Goal: Task Accomplishment & Management: Manage account settings

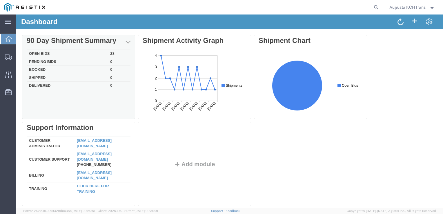
click at [36, 54] on td "Open Bids" at bounding box center [67, 54] width 81 height 8
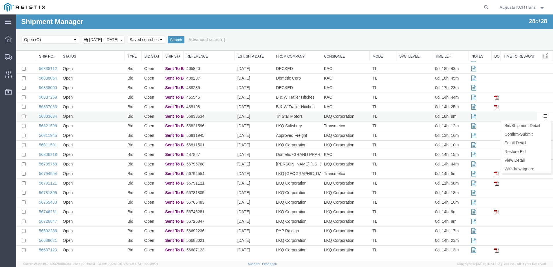
scroll to position [74, 0]
drag, startPoint x: 429, startPoint y: 63, endPoint x: 337, endPoint y: 39, distance: 95.0
click at [337, 39] on div "Select status Active (AC, O, P) All Approved Awaiting Confirmation (AC) Booked …" at bounding box center [285, 40] width 526 height 10
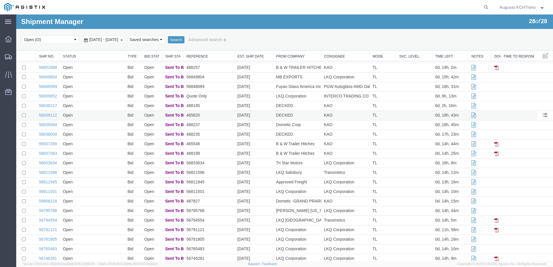
scroll to position [0, 0]
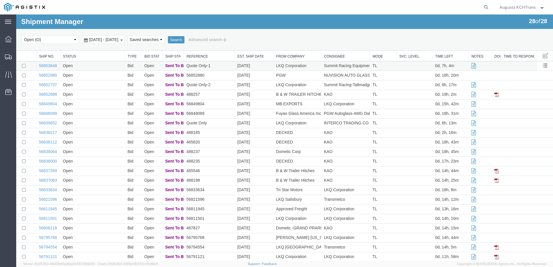
click at [94, 64] on td "Open" at bounding box center [92, 66] width 65 height 10
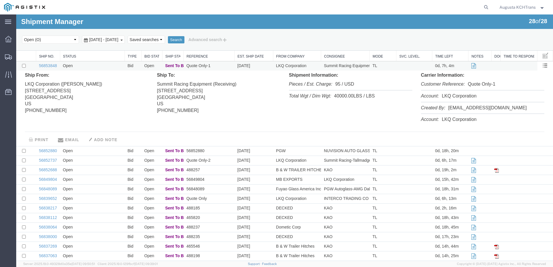
click at [94, 64] on td "Open" at bounding box center [92, 66] width 65 height 10
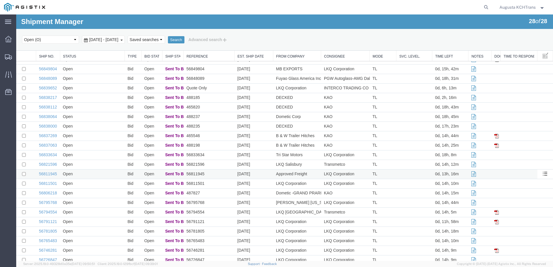
scroll to position [74, 0]
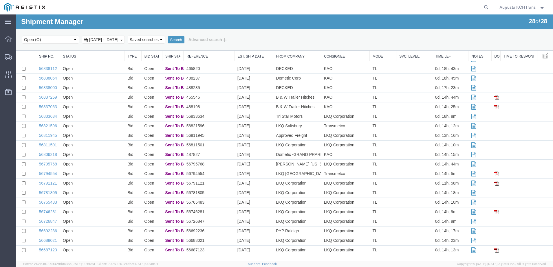
click at [102, 214] on td "Open" at bounding box center [92, 251] width 65 height 10
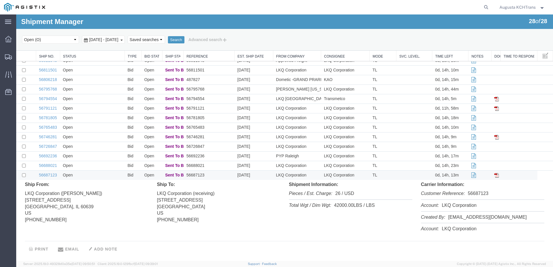
scroll to position [149, 0]
click at [92, 179] on td "Open" at bounding box center [92, 175] width 65 height 10
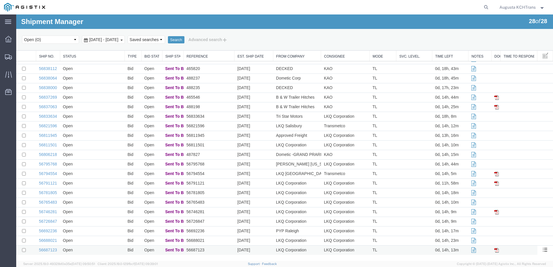
scroll to position [74, 0]
click at [89, 214] on td "Open" at bounding box center [92, 241] width 65 height 10
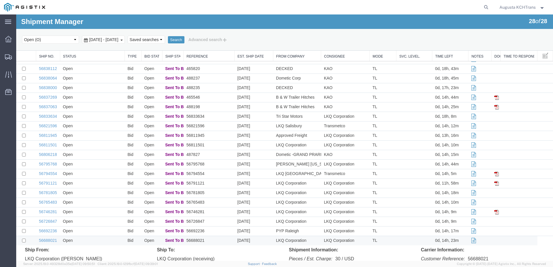
scroll to position [149, 0]
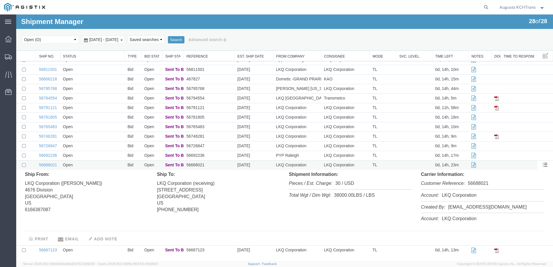
click at [83, 167] on td "Open" at bounding box center [92, 166] width 65 height 10
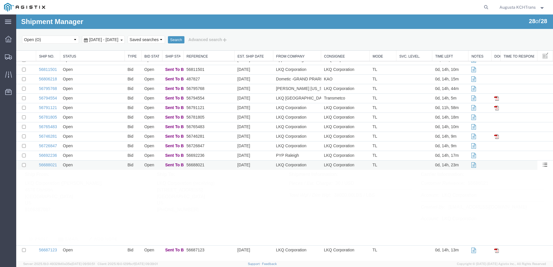
scroll to position [74, 0]
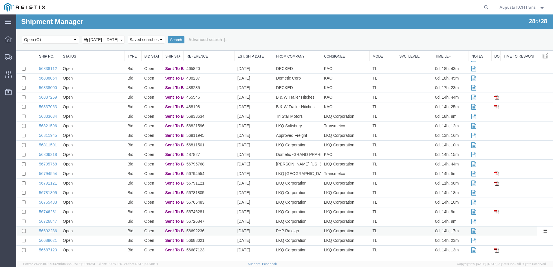
click at [95, 214] on td "Open" at bounding box center [92, 232] width 65 height 10
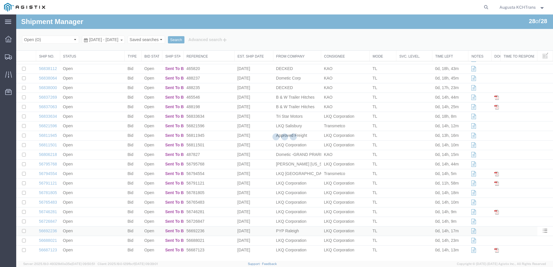
scroll to position [149, 0]
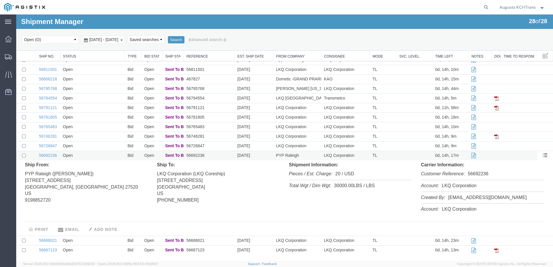
click at [96, 156] on td "Open" at bounding box center [92, 156] width 65 height 10
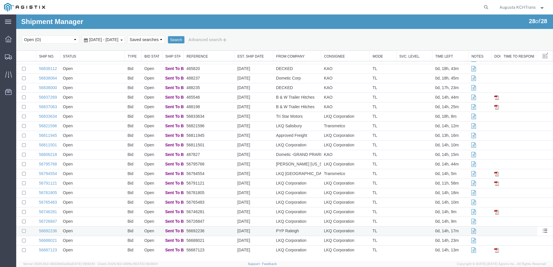
scroll to position [74, 0]
click at [97, 214] on td "Open" at bounding box center [92, 232] width 65 height 10
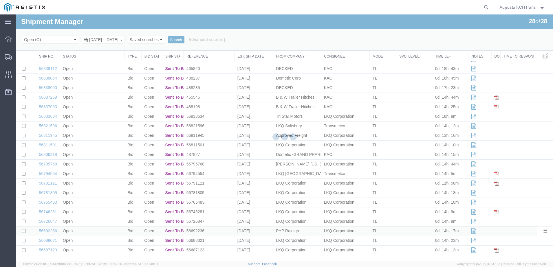
scroll to position [149, 0]
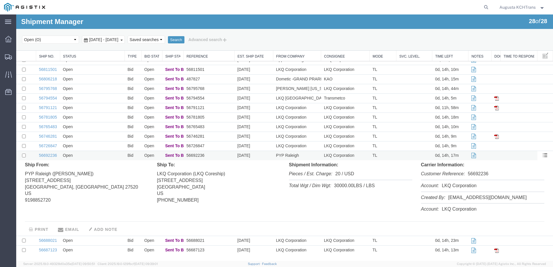
click at [99, 158] on td "Open" at bounding box center [92, 156] width 65 height 10
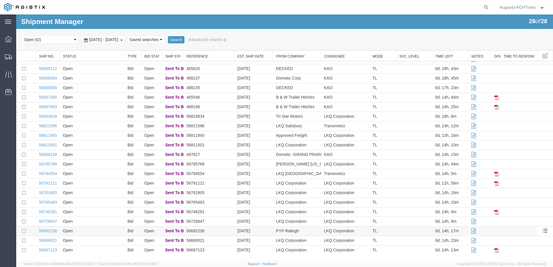
scroll to position [74, 0]
click at [98, 214] on td "Open" at bounding box center [92, 222] width 65 height 10
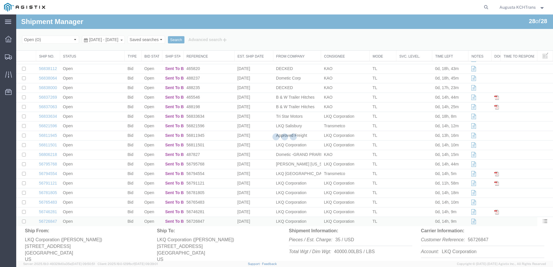
scroll to position [149, 0]
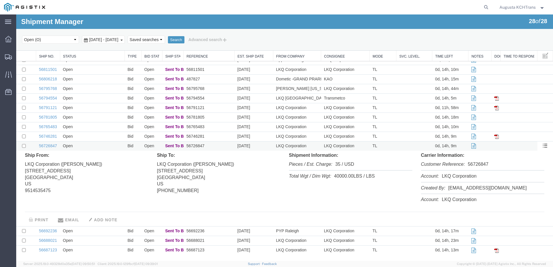
click at [96, 146] on td "Open" at bounding box center [92, 147] width 65 height 10
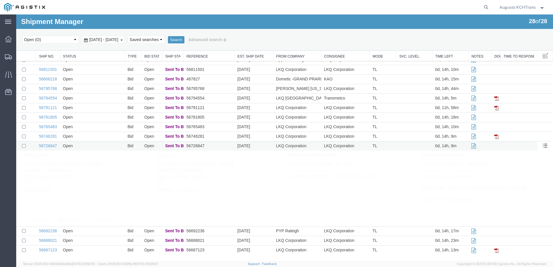
scroll to position [74, 0]
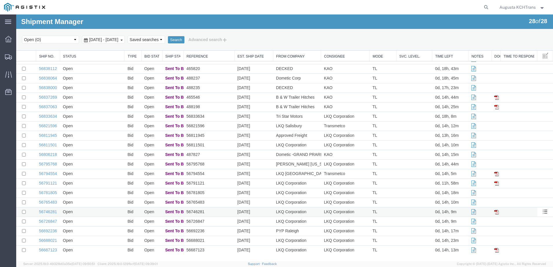
click at [103, 214] on td "Open" at bounding box center [92, 213] width 65 height 10
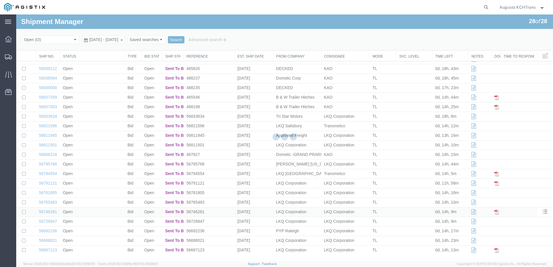
scroll to position [149, 0]
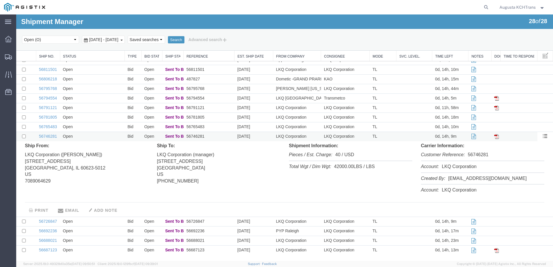
click at [98, 137] on td "Open" at bounding box center [92, 137] width 65 height 10
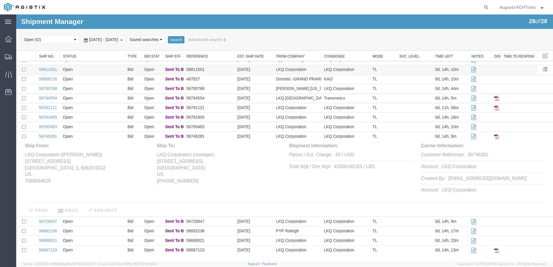
scroll to position [74, 0]
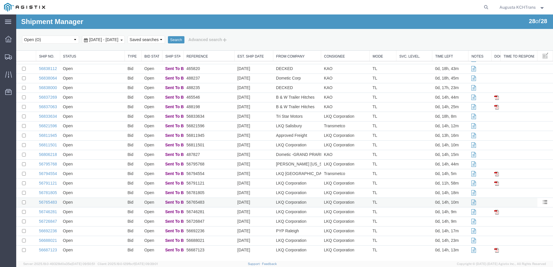
click at [108, 201] on td "Open" at bounding box center [92, 203] width 65 height 10
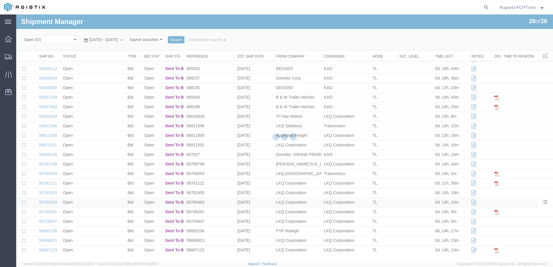
scroll to position [149, 0]
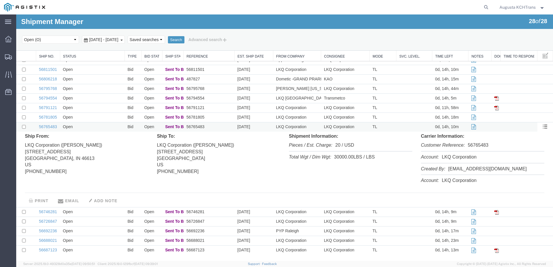
click at [84, 127] on td "Open" at bounding box center [92, 128] width 65 height 10
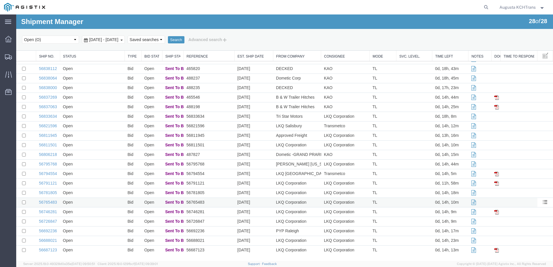
scroll to position [74, 0]
click at [95, 161] on td "Open" at bounding box center [92, 165] width 65 height 10
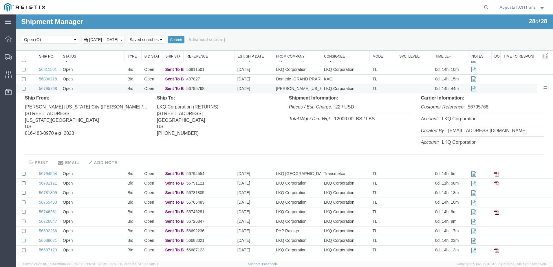
scroll to position [113, 0]
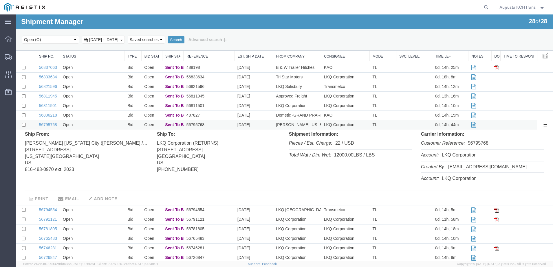
click at [100, 126] on td "Open" at bounding box center [92, 126] width 65 height 10
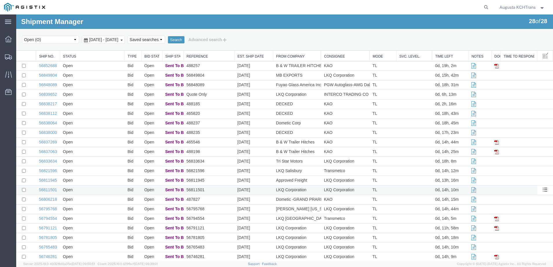
scroll to position [0, 0]
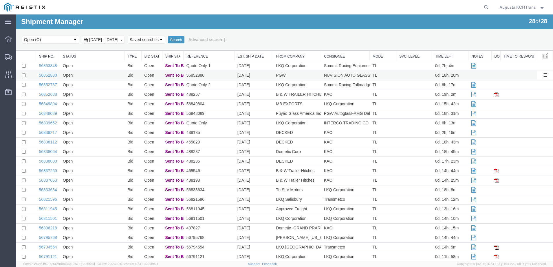
click at [96, 74] on td "Open" at bounding box center [92, 76] width 65 height 10
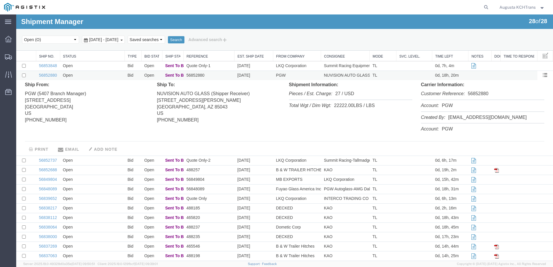
click at [96, 74] on td "Open" at bounding box center [92, 76] width 65 height 10
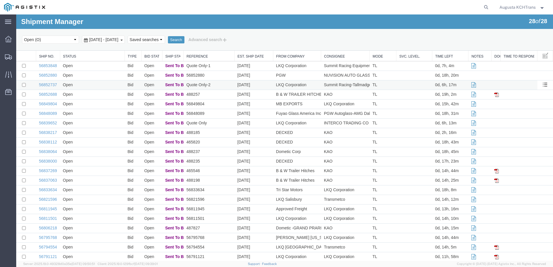
click at [103, 85] on td "Open" at bounding box center [92, 86] width 65 height 10
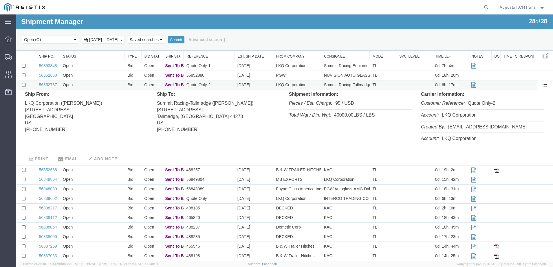
click at [103, 85] on td "Open" at bounding box center [92, 86] width 65 height 10
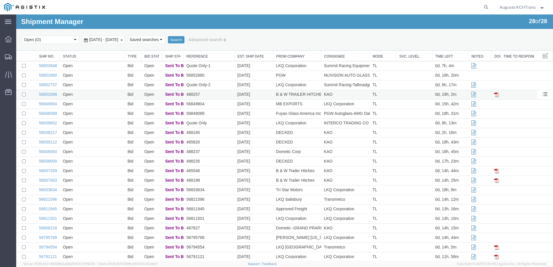
click at [108, 95] on td "Open" at bounding box center [92, 95] width 65 height 10
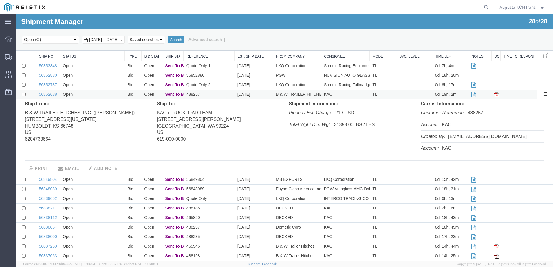
click at [108, 95] on td "Open" at bounding box center [92, 95] width 65 height 10
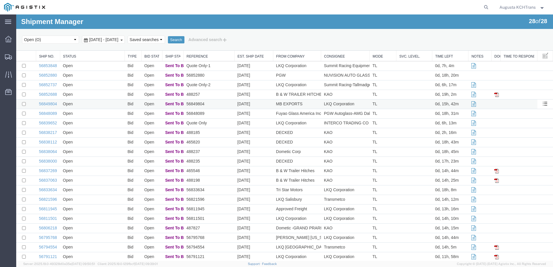
click at [109, 108] on td "Open" at bounding box center [92, 105] width 65 height 10
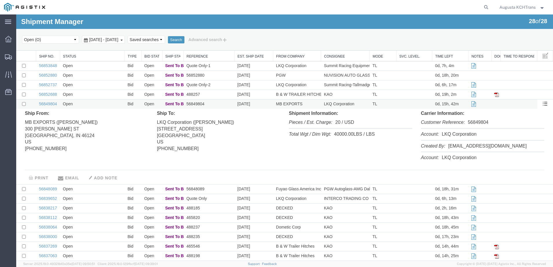
click at [109, 108] on td "Open" at bounding box center [92, 105] width 65 height 10
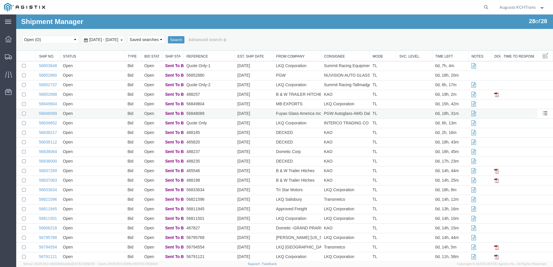
click at [108, 112] on td "Open" at bounding box center [92, 114] width 65 height 10
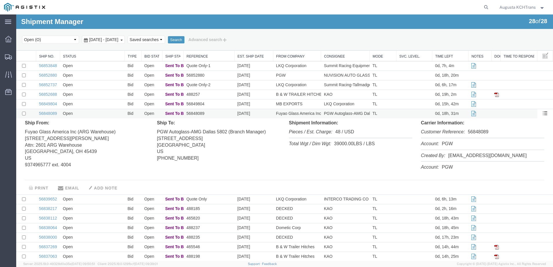
click at [108, 112] on td "Open" at bounding box center [92, 114] width 65 height 10
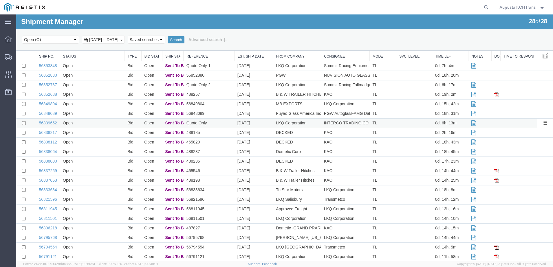
click at [103, 127] on td "Open" at bounding box center [92, 124] width 65 height 10
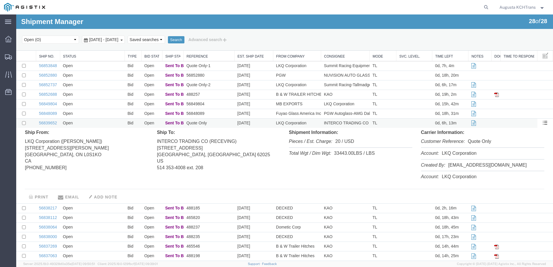
click at [103, 127] on td "Open" at bounding box center [92, 124] width 65 height 10
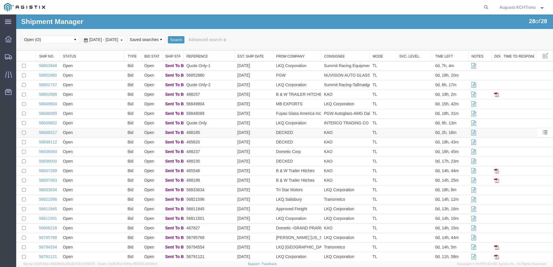
click at [102, 130] on td "Open" at bounding box center [92, 133] width 65 height 10
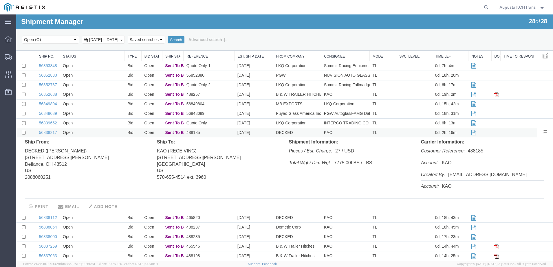
click at [100, 131] on td "Open" at bounding box center [92, 133] width 65 height 10
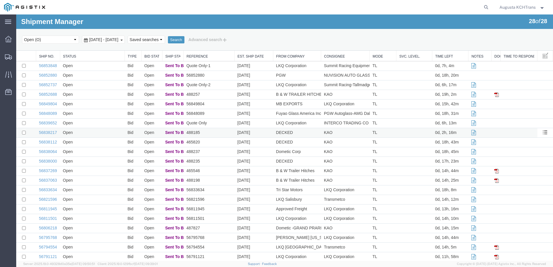
click at [100, 131] on td "Open" at bounding box center [92, 133] width 65 height 10
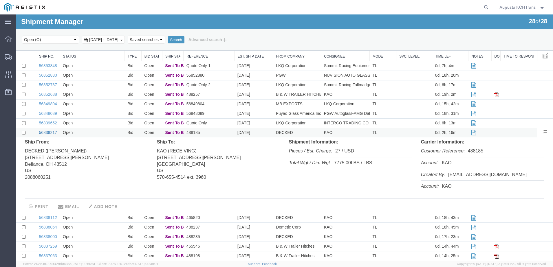
click at [43, 133] on link "56838217" at bounding box center [48, 132] width 18 height 5
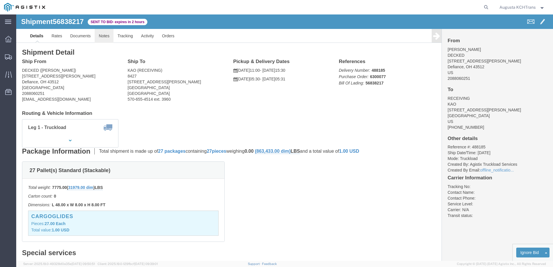
click link "Notes"
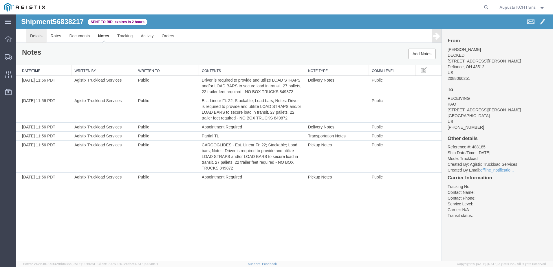
click at [40, 38] on link "Details" at bounding box center [36, 36] width 21 height 14
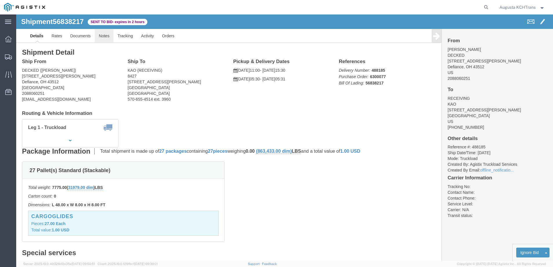
click link "Notes"
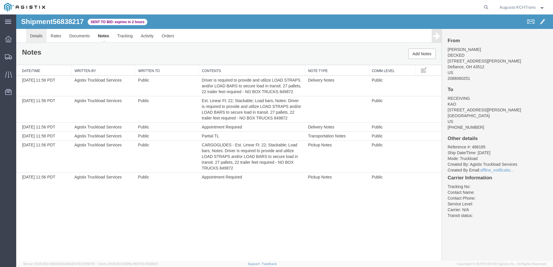
click at [43, 32] on link "Details" at bounding box center [36, 36] width 21 height 14
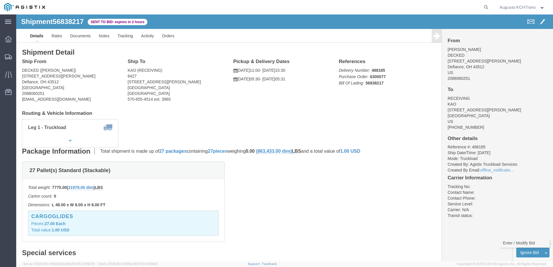
click link "Enter / Modify Bid"
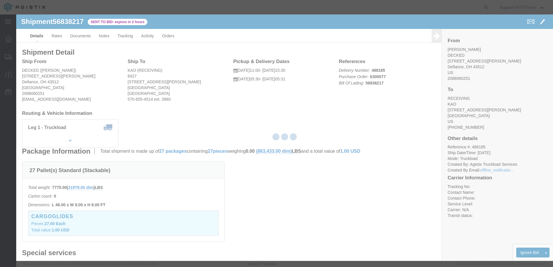
select select "4652"
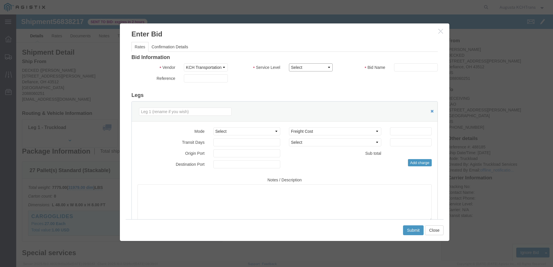
click select "Select 3 - 5 Day Rail TL Standard 3 - 5 Day"
select select "14028"
click select "Select 3 - 5 Day Rail TL Standard 3 - 5 Day"
click input "text"
type input "KCH"
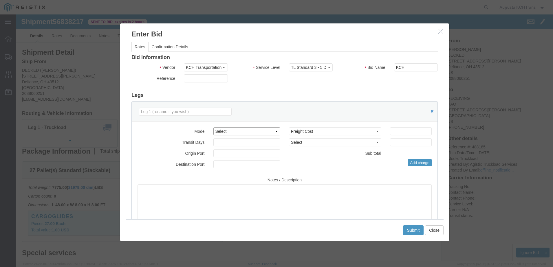
click select "Select Air Less than Truckload Multi-Leg Ocean Freight Rail Small Parcel Truckl…"
select select "TL"
click select "Select Air Less than Truckload Multi-Leg Ocean Freight Rail Small Parcel Truckl…"
click select "Select 2 Day Service 3 Axle Winch Truck 3 to 5 Day Service 96L Domestic Flat Ra…"
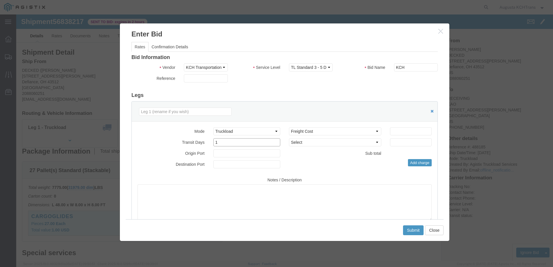
type input "1"
click input "1"
click input "number"
type input "448.77"
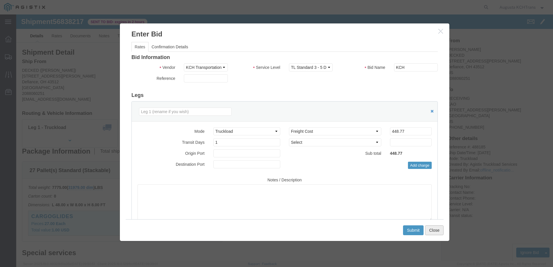
click button "Close"
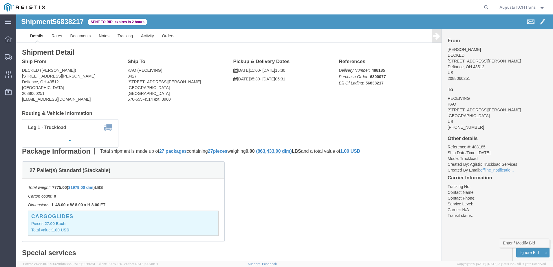
click link "Enter / Modify Bid"
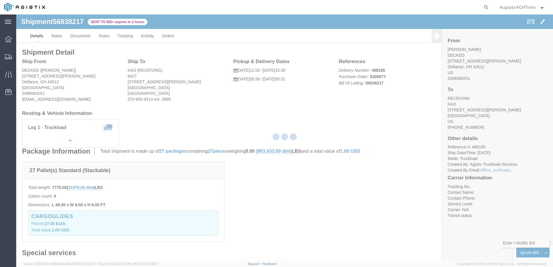
select select "4652"
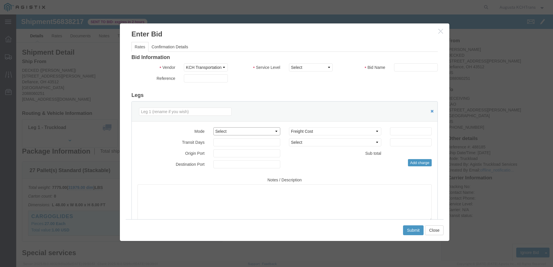
click select "Select Air Less than Truckload Multi-Leg Ocean Freight Rail Small Parcel Truckl…"
select select "TL"
click select "Select Air Less than Truckload Multi-Leg Ocean Freight Rail Small Parcel Truckl…"
type input "1"
click input "1"
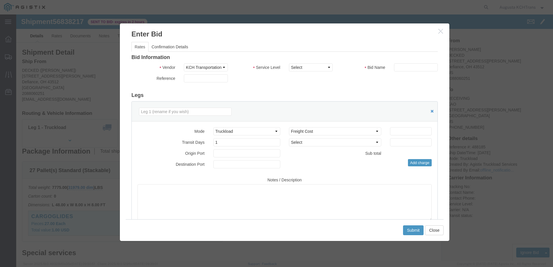
click div
click input "text"
type input "KCH"
type input "448.77"
click icon "button"
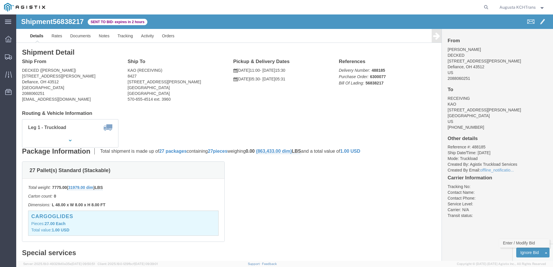
click link "Enter / Modify Bid"
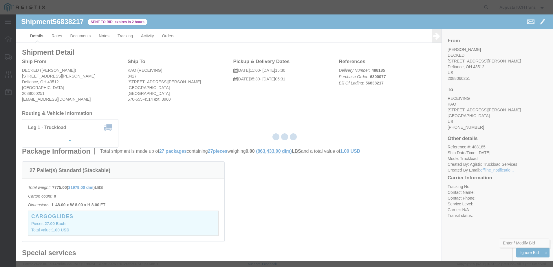
select select "4652"
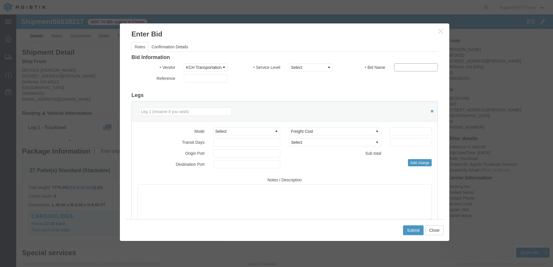
click input "text"
type input "KCH"
type input "1"
type input "448.77"
click select "Select 3 - 5 Day Rail TL Standard 3 - 5 Day"
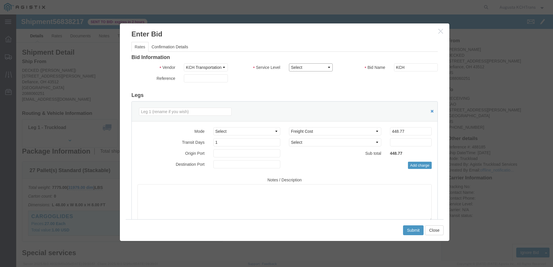
select select "14028"
click select "Select 3 - 5 Day Rail TL Standard 3 - 5 Day"
drag, startPoint x: 385, startPoint y: 115, endPoint x: 347, endPoint y: 120, distance: 38.4
click div "Select 2 Day Service 3 Axle Winch Truck 3 to 5 Day Service 96L Domestic Flat Ra…"
click input "614.77"
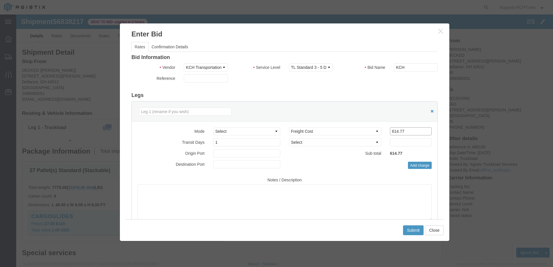
click input "614.77"
drag, startPoint x: 390, startPoint y: 117, endPoint x: 374, endPoint y: 121, distance: 16.2
click div "Select 2 Day Service 3 Axle Winch Truck 3 to 5 Day Service 96L Domestic Flat Ra…"
type input "673.88"
click button "Submit"
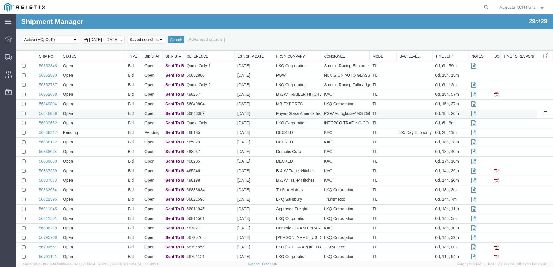
click at [97, 116] on td "Open" at bounding box center [92, 114] width 65 height 10
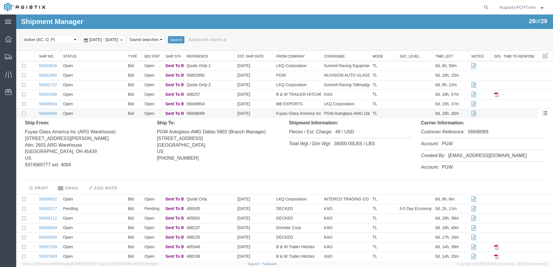
click at [97, 116] on td "Open" at bounding box center [92, 114] width 65 height 10
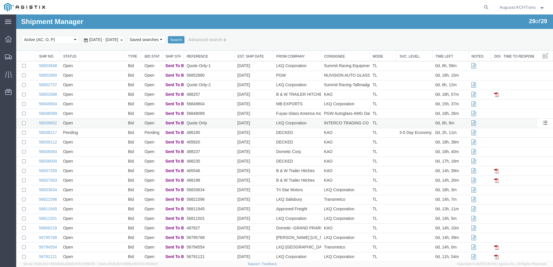
click at [97, 123] on td "Open" at bounding box center [92, 124] width 65 height 10
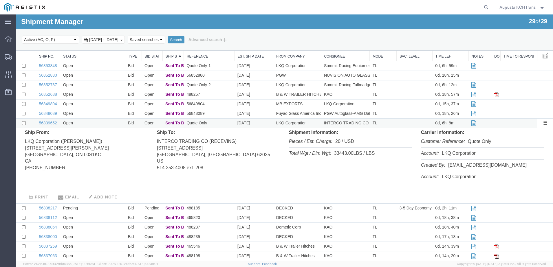
click at [97, 123] on td "Open" at bounding box center [92, 124] width 65 height 10
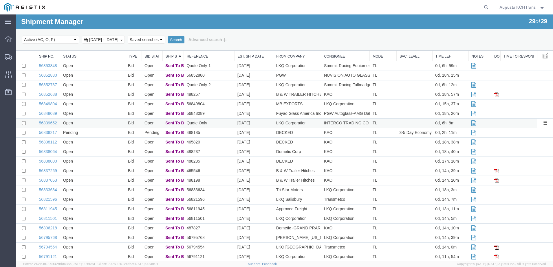
scroll to position [36, 0]
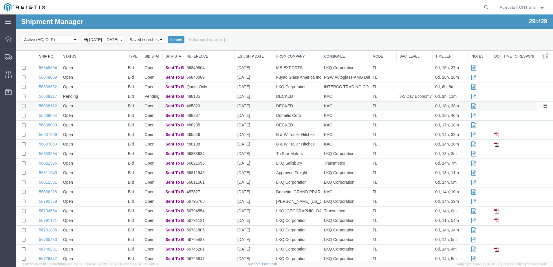
click at [97, 104] on td "Open" at bounding box center [92, 107] width 65 height 10
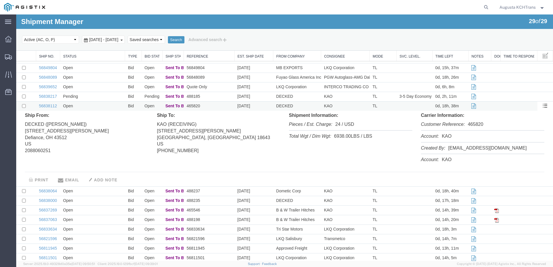
click at [97, 106] on td "Open" at bounding box center [92, 107] width 65 height 10
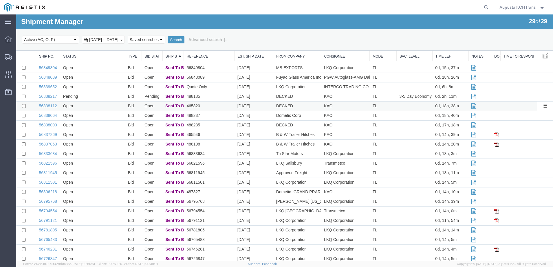
click at [97, 106] on td "Open" at bounding box center [92, 107] width 65 height 10
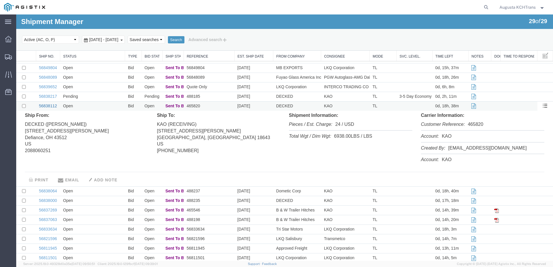
click at [47, 106] on link "56838112" at bounding box center [48, 106] width 18 height 5
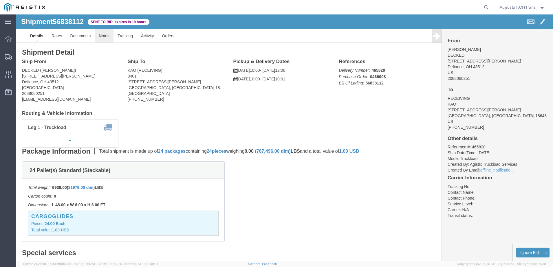
click link "Notes"
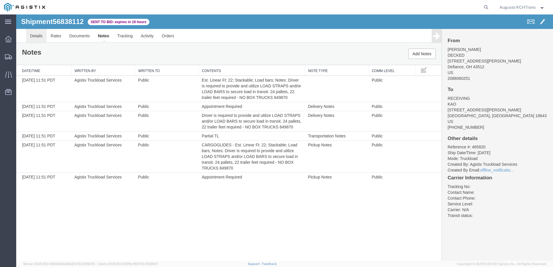
click at [31, 36] on link "Details" at bounding box center [36, 36] width 21 height 14
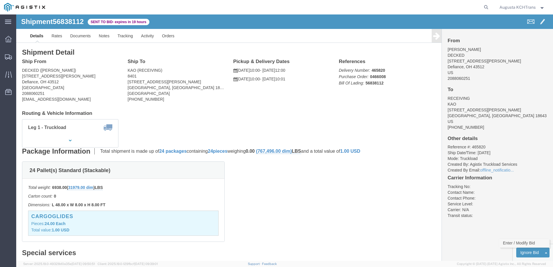
click link "Enter / Modify Bid"
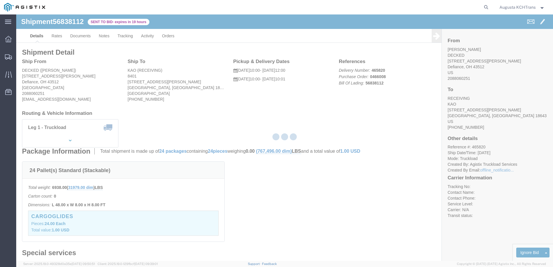
select select "4652"
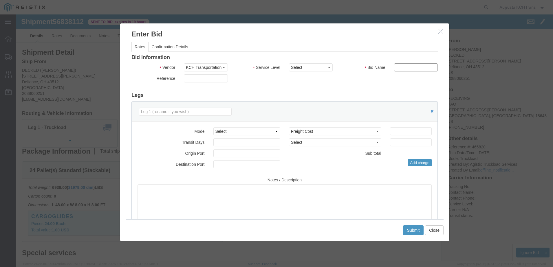
click input "text"
type input "KCH"
type input "1"
type input "673.88"
drag, startPoint x: 259, startPoint y: 115, endPoint x: 256, endPoint y: 118, distance: 3.9
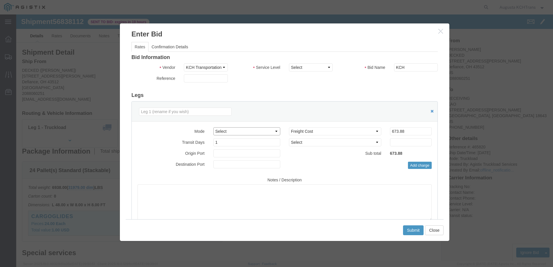
click select "Select Air Less than Truckload Multi-Leg Ocean Freight Rail Small Parcel Truckl…"
select select "TL"
click select "Select Air Less than Truckload Multi-Leg Ocean Freight Rail Small Parcel Truckl…"
drag, startPoint x: 397, startPoint y: 119, endPoint x: 343, endPoint y: 121, distance: 54.3
click div "Select 2 Day Service 3 Axle Winch Truck 3 to 5 Day Service 96L Domestic Flat Ra…"
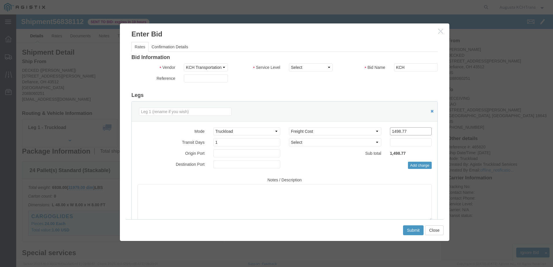
type input "1498.77"
click div "Service Level Select 3 - 5 Day Rail TL Standard 3 - 5 Day"
click select "Select 3 - 5 Day Rail TL Standard 3 - 5 Day"
select select "14028"
click select "Select 3 - 5 Day Rail TL Standard 3 - 5 Day"
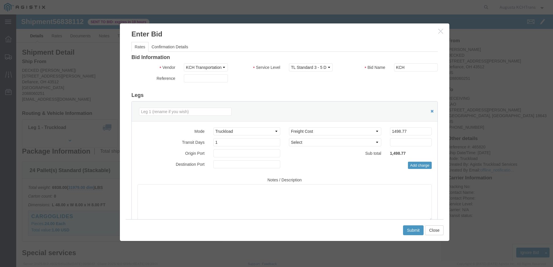
click div "Reference"
click button "Submit"
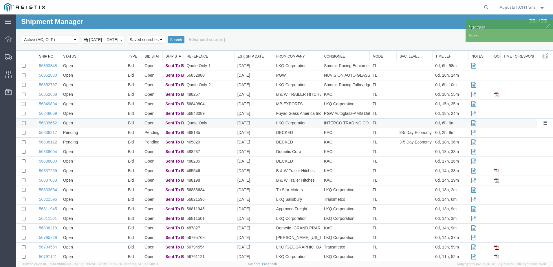
click at [104, 124] on td "Open" at bounding box center [92, 124] width 65 height 10
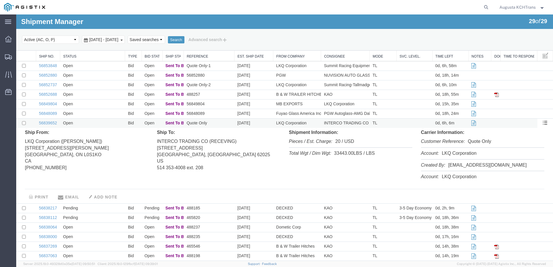
click at [104, 124] on td "Open" at bounding box center [92, 124] width 65 height 10
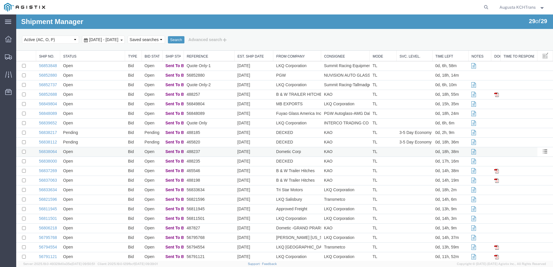
click at [105, 156] on td "Open" at bounding box center [92, 152] width 65 height 10
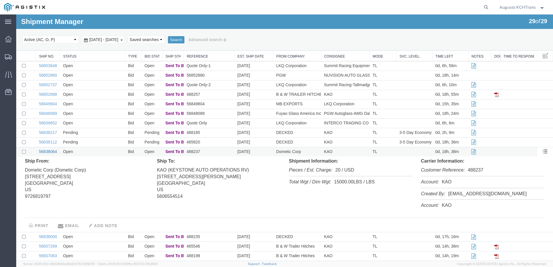
click at [47, 153] on link "56838064" at bounding box center [48, 152] width 18 height 5
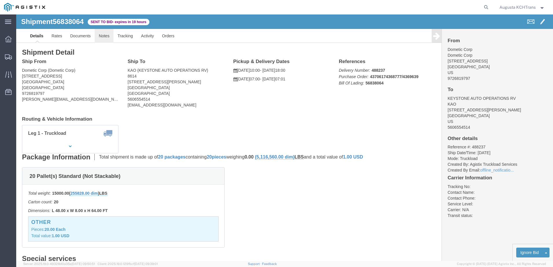
click link "Notes"
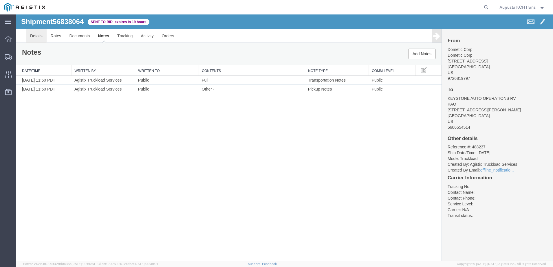
click at [41, 42] on link "Details" at bounding box center [36, 36] width 21 height 14
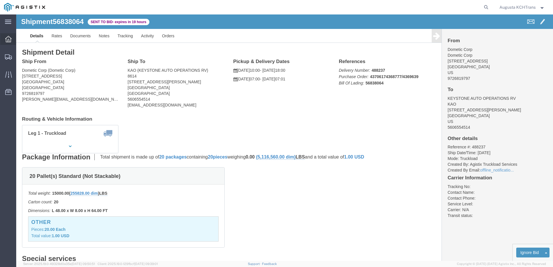
click at [12, 39] on div at bounding box center [8, 39] width 16 height 12
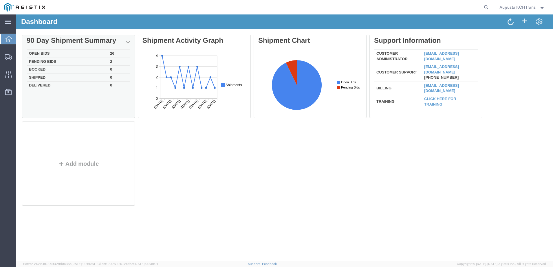
click at [42, 53] on td "Open Bids" at bounding box center [67, 54] width 81 height 8
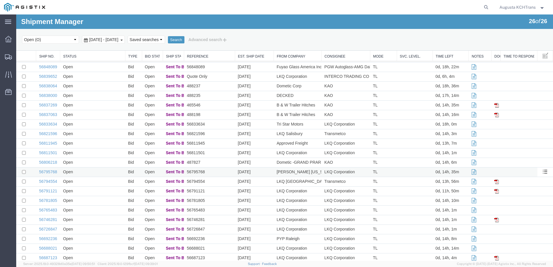
scroll to position [54, 0]
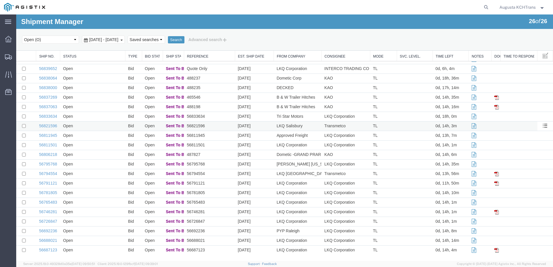
click at [97, 125] on td "Open" at bounding box center [92, 127] width 65 height 10
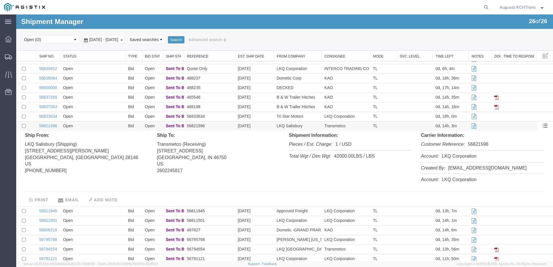
click at [97, 125] on td "Open" at bounding box center [92, 127] width 65 height 10
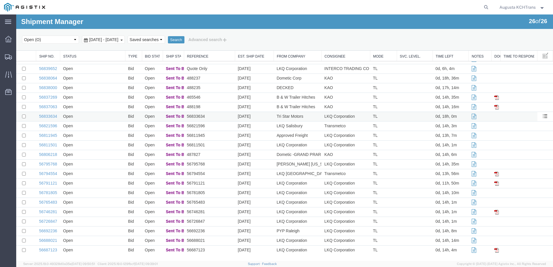
click at [96, 118] on td "Open" at bounding box center [92, 117] width 65 height 10
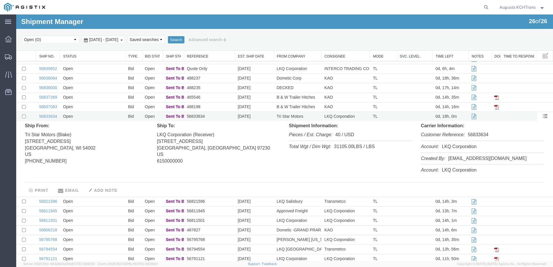
click at [96, 118] on td "Open" at bounding box center [92, 117] width 65 height 10
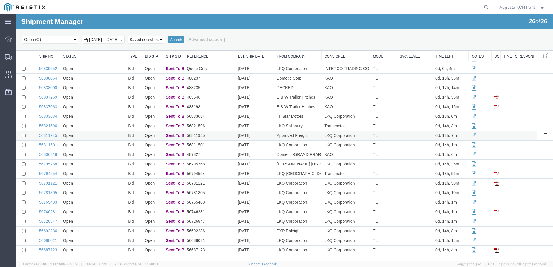
click at [105, 136] on td "Open" at bounding box center [92, 136] width 65 height 10
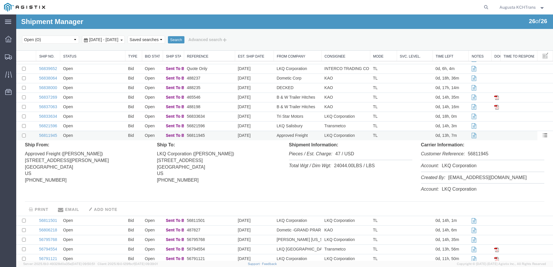
click at [105, 136] on td "Open" at bounding box center [92, 136] width 65 height 10
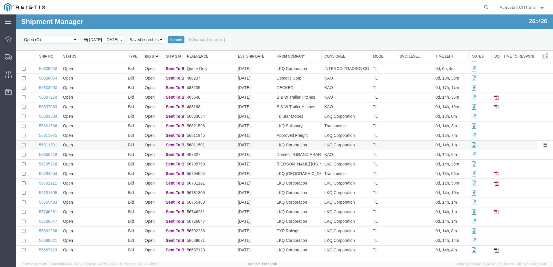
click at [105, 147] on td "Open" at bounding box center [92, 146] width 65 height 10
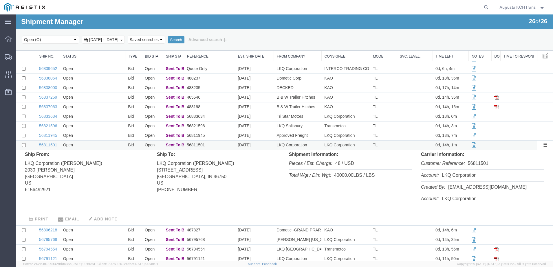
click at [105, 147] on td "Open" at bounding box center [92, 146] width 65 height 10
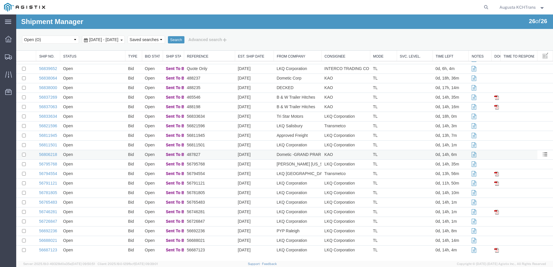
click at [105, 152] on td "Open" at bounding box center [92, 155] width 65 height 10
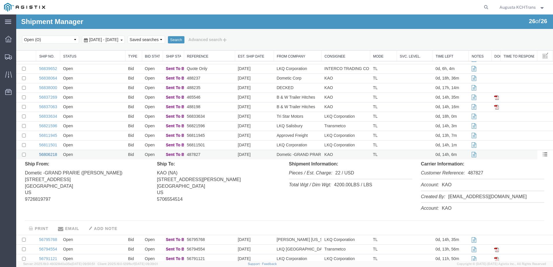
click at [45, 156] on link "56806218" at bounding box center [48, 154] width 18 height 5
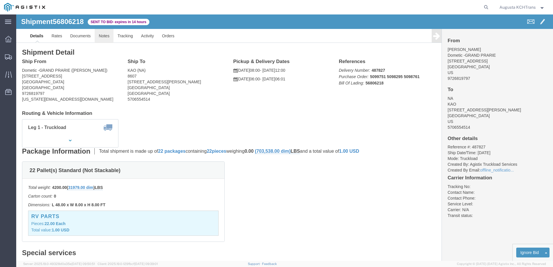
click link "Notes"
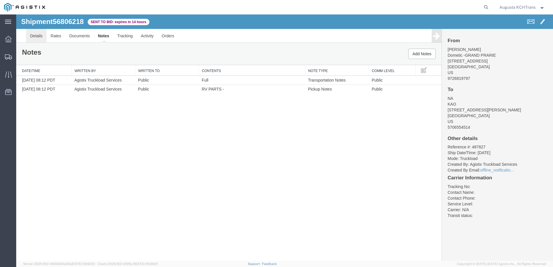
click at [33, 36] on link "Details" at bounding box center [36, 36] width 21 height 14
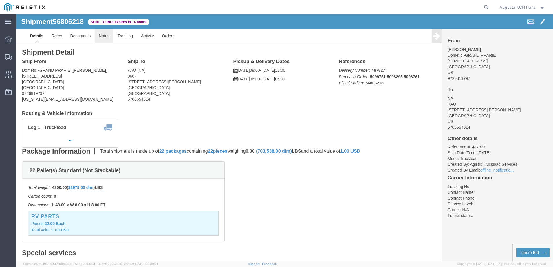
click link "Notes"
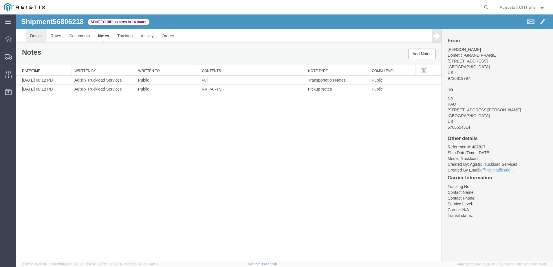
click at [36, 34] on link "Details" at bounding box center [36, 36] width 21 height 14
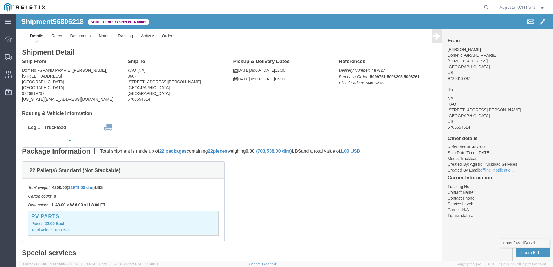
click link "Enter / Modify Bid"
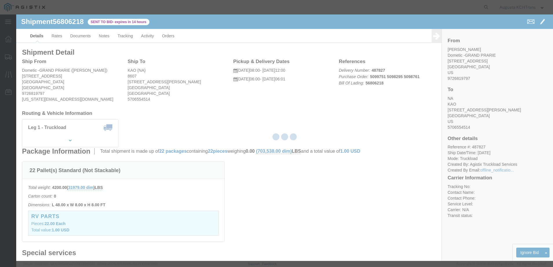
select select "4652"
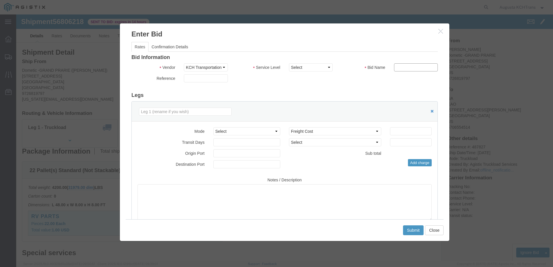
click input "text"
type input "KCH"
type input "1"
type input "1498.77"
type input "2"
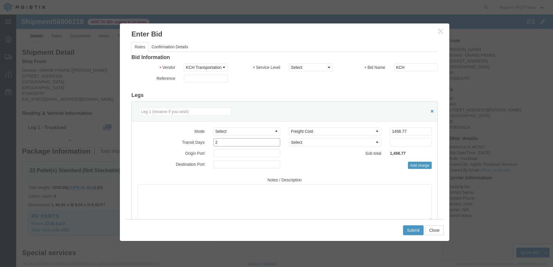
click input "2"
click select "Select Air Less than Truckload Multi-Leg Ocean Freight Rail Small Parcel Truckl…"
select select "TL"
click select "Select Air Less than Truckload Multi-Leg Ocean Freight Rail Small Parcel Truckl…"
drag, startPoint x: 388, startPoint y: 114, endPoint x: 368, endPoint y: 113, distance: 20.0
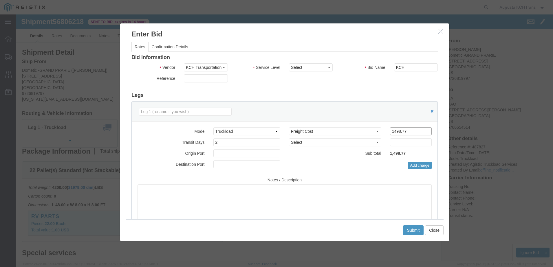
click div "Bid amount 1 1498.77"
click input "1498.77"
drag, startPoint x: 389, startPoint y: 117, endPoint x: 351, endPoint y: 116, distance: 38.6
click div "Select 2 Day Service 3 Axle Winch Truck 3 to 5 Day Service 96L Domestic Flat Ra…"
type input "1898.77"
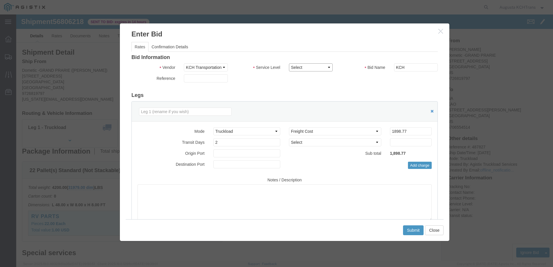
click select "Select 3 - 5 Day Rail TL Standard 3 - 5 Day"
select select "14028"
click select "Select 3 - 5 Day Rail TL Standard 3 - 5 Day"
drag, startPoint x: 380, startPoint y: 117, endPoint x: 374, endPoint y: 116, distance: 6.7
click input "1898.77"
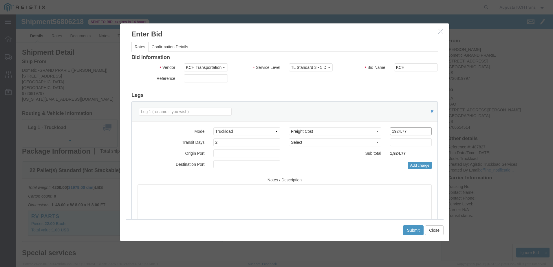
drag, startPoint x: 380, startPoint y: 116, endPoint x: 376, endPoint y: 116, distance: 4.7
click input "1924.77"
drag, startPoint x: 379, startPoint y: 138, endPoint x: 376, endPoint y: 137, distance: 3.2
click p "1,948.77"
drag, startPoint x: 376, startPoint y: 137, endPoint x: 365, endPoint y: 155, distance: 21.0
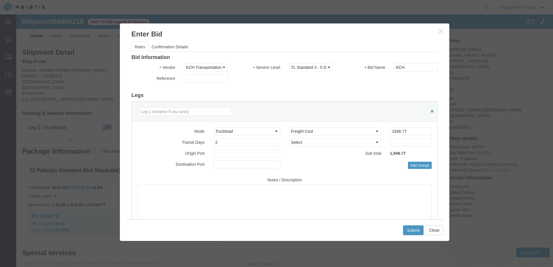
click div "Mode Select Air Less than Truckload Multi-Leg Ocean Freight Rail Small Parcel T…"
drag, startPoint x: 380, startPoint y: 116, endPoint x: 376, endPoint y: 118, distance: 3.5
click input "1948.77"
drag, startPoint x: 393, startPoint y: 115, endPoint x: 382, endPoint y: 121, distance: 12.7
click input "1973.77"
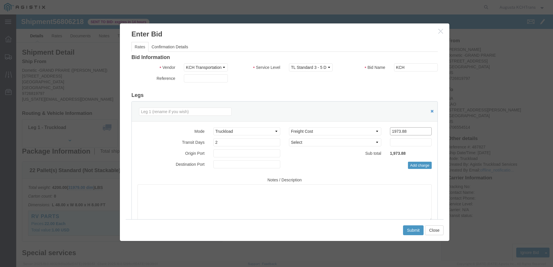
drag, startPoint x: 389, startPoint y: 117, endPoint x: 376, endPoint y: 119, distance: 13.4
click input "1973.88"
drag, startPoint x: 380, startPoint y: 118, endPoint x: 376, endPoint y: 117, distance: 3.2
click input "1969.77"
drag, startPoint x: 388, startPoint y: 115, endPoint x: 383, endPoint y: 116, distance: 5.9
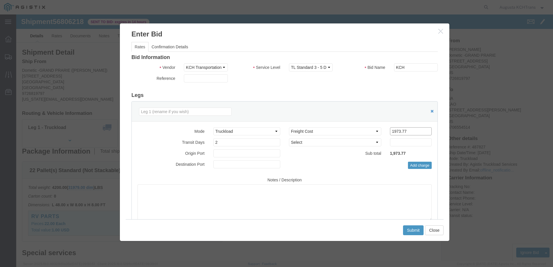
click input "1973.77"
click input "1973.88"
drag, startPoint x: 385, startPoint y: 117, endPoint x: 382, endPoint y: 118, distance: 3.6
click input "1978.88"
type input "1978.77"
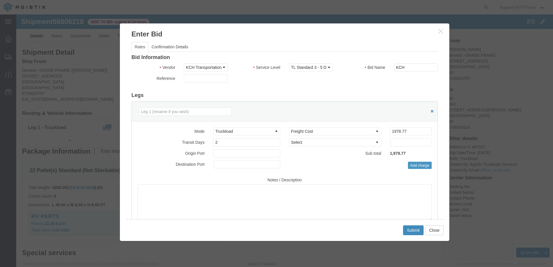
click button "Submit"
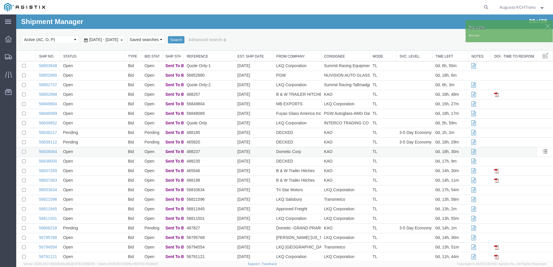
click at [91, 153] on td "Open" at bounding box center [92, 152] width 65 height 10
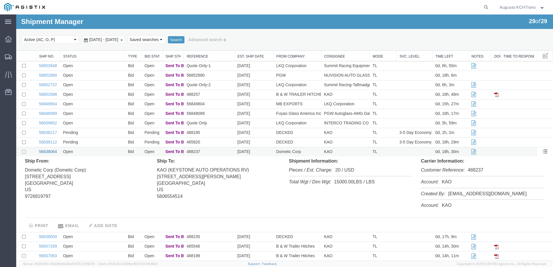
click at [43, 151] on link "56838064" at bounding box center [48, 152] width 18 height 5
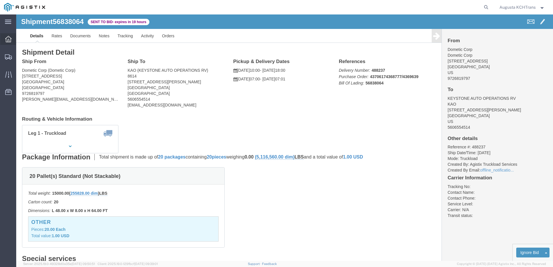
click at [10, 41] on icon at bounding box center [8, 39] width 6 height 6
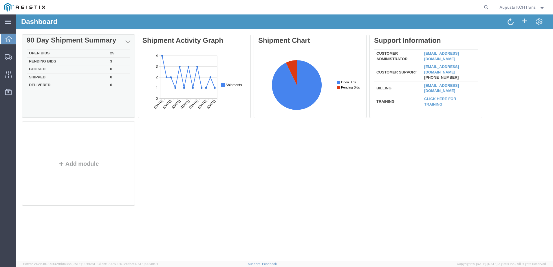
click at [41, 58] on div "Delete 90 Day Shipment Summary Open Bids 25 Pending Bids 3 Booked 0 Shipped 0 D…" at bounding box center [285, 122] width 526 height 174
click at [43, 61] on td "Pending Bids" at bounding box center [67, 62] width 81 height 8
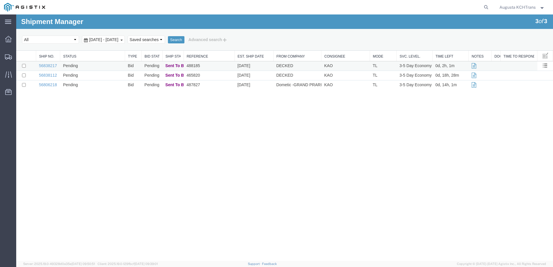
click at [91, 65] on td "Pending" at bounding box center [92, 66] width 65 height 10
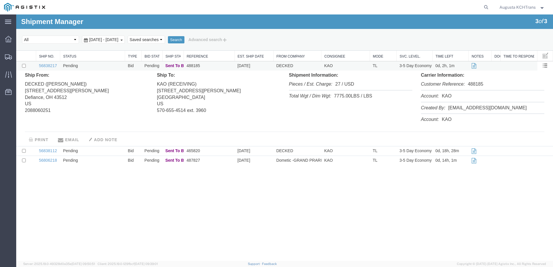
click at [91, 65] on td "Pending" at bounding box center [92, 66] width 65 height 10
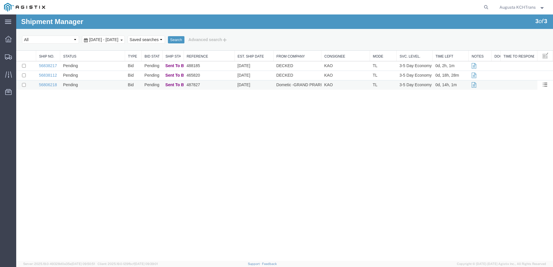
click at [99, 87] on td "Pending" at bounding box center [92, 86] width 65 height 10
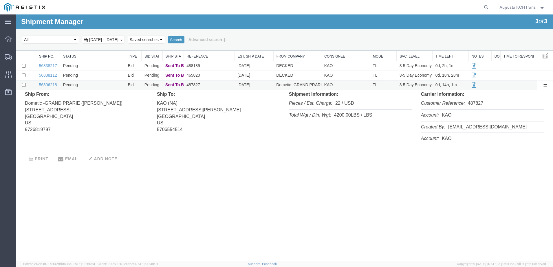
click at [98, 86] on td "Pending" at bounding box center [92, 86] width 65 height 10
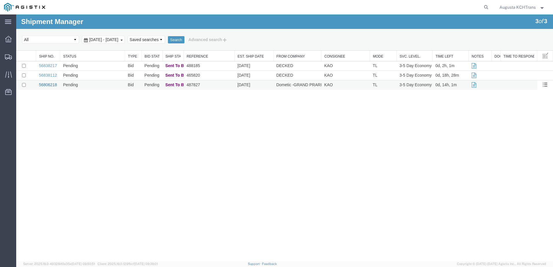
click at [47, 84] on link "56806218" at bounding box center [48, 85] width 18 height 5
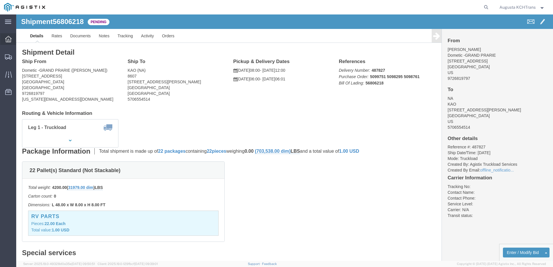
click at [8, 40] on icon at bounding box center [8, 39] width 6 height 6
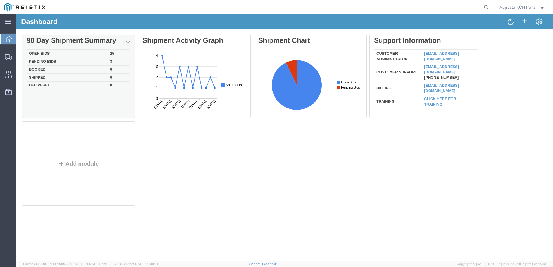
click at [37, 52] on td "Open Bids" at bounding box center [67, 54] width 81 height 8
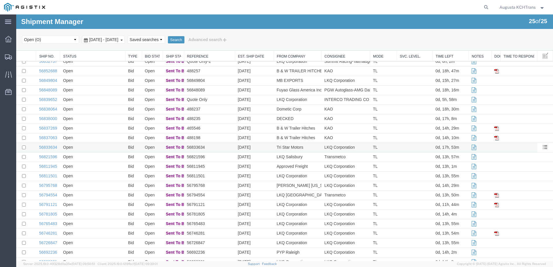
scroll to position [36, 0]
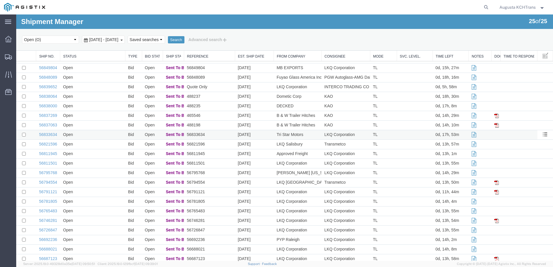
click at [84, 138] on td "Open" at bounding box center [92, 135] width 65 height 10
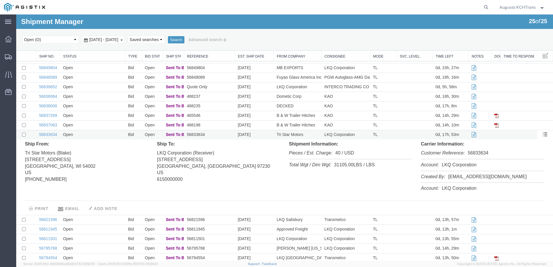
click at [84, 136] on td "Open" at bounding box center [92, 135] width 65 height 10
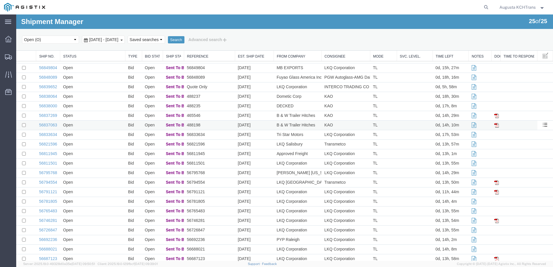
click at [82, 126] on td "Open" at bounding box center [92, 126] width 65 height 10
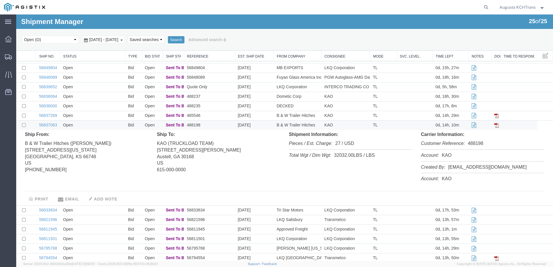
click at [84, 126] on td "Open" at bounding box center [92, 126] width 65 height 10
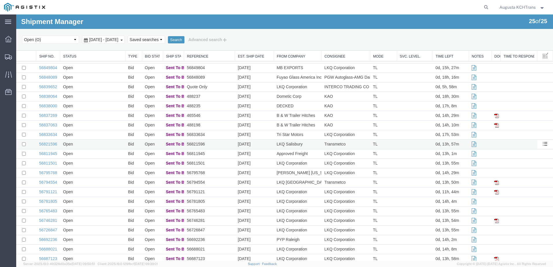
click at [96, 145] on td "Open" at bounding box center [92, 145] width 65 height 10
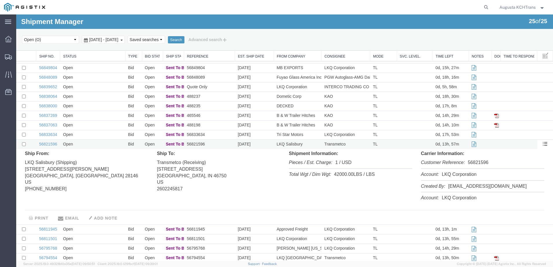
click at [96, 145] on td "Open" at bounding box center [92, 145] width 65 height 10
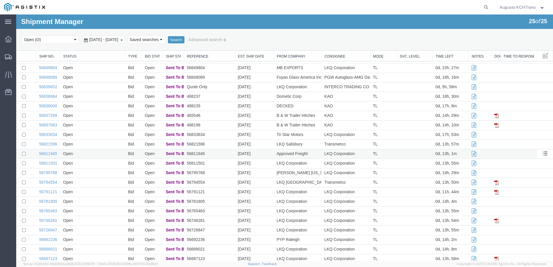
click at [100, 154] on td "Open" at bounding box center [92, 155] width 65 height 10
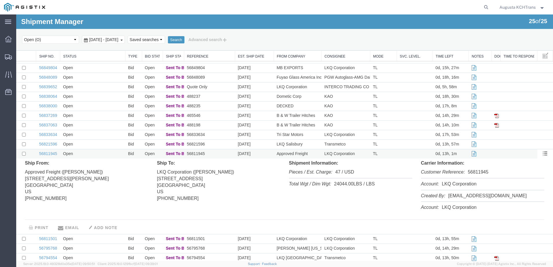
click at [100, 154] on td "Open" at bounding box center [92, 155] width 65 height 10
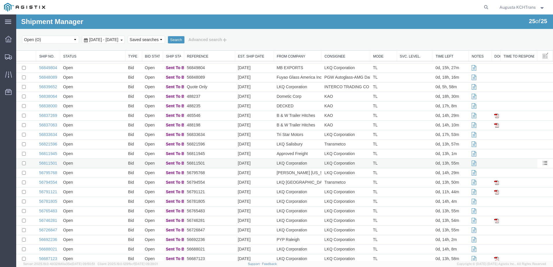
click at [103, 167] on td "Open" at bounding box center [92, 164] width 65 height 10
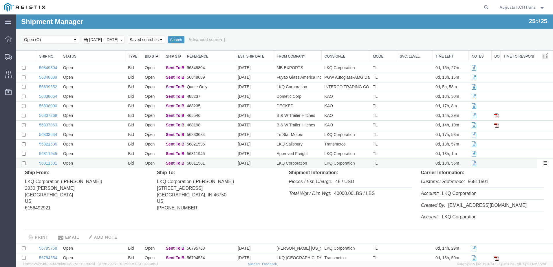
click at [103, 167] on td "Open" at bounding box center [92, 164] width 65 height 10
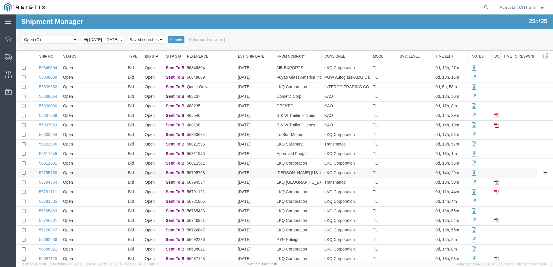
click at [103, 175] on td "Open" at bounding box center [92, 174] width 65 height 10
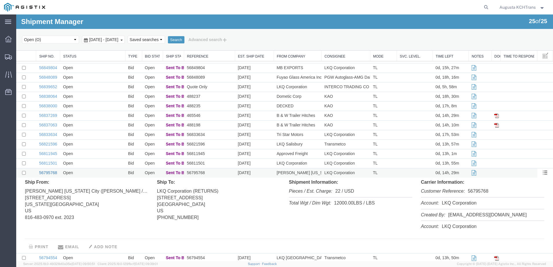
click at [42, 175] on link "56795768" at bounding box center [48, 173] width 18 height 5
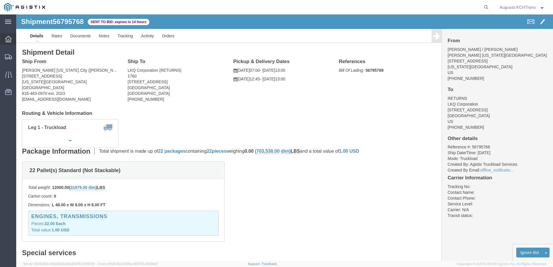
click at [13, 41] on div at bounding box center [8, 39] width 16 height 12
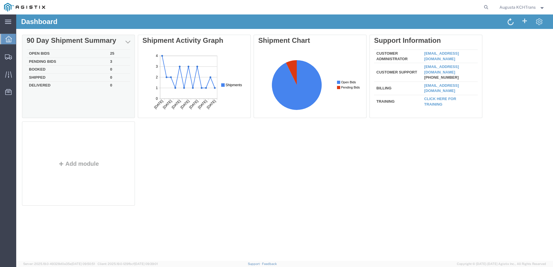
click at [45, 52] on td "Open Bids" at bounding box center [67, 54] width 81 height 8
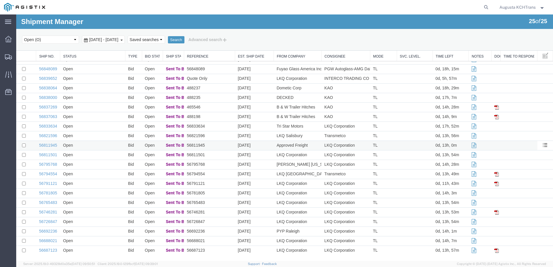
scroll to position [45, 0]
click at [107, 180] on td "Open" at bounding box center [92, 184] width 65 height 10
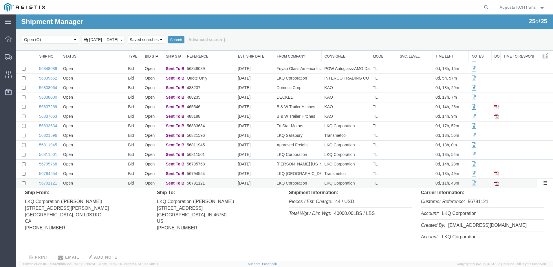
click at [107, 184] on td "Open" at bounding box center [92, 184] width 65 height 10
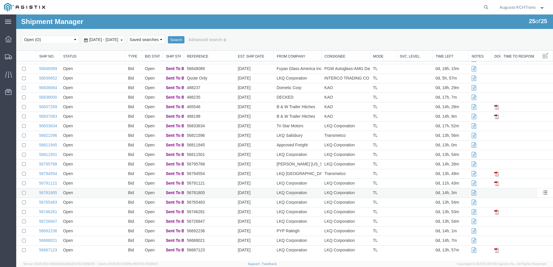
click at [104, 191] on td "Open" at bounding box center [92, 194] width 65 height 10
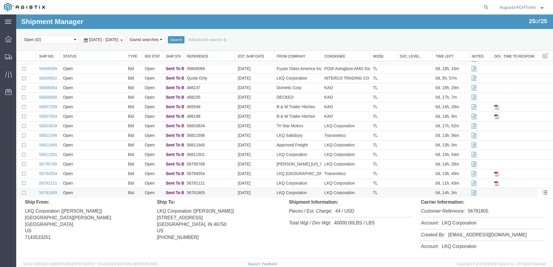
click at [104, 191] on td "Open" at bounding box center [92, 194] width 65 height 10
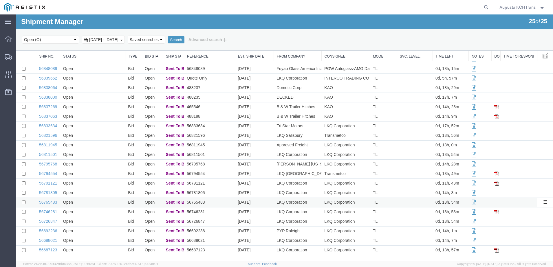
click at [94, 202] on td "Open" at bounding box center [92, 203] width 65 height 10
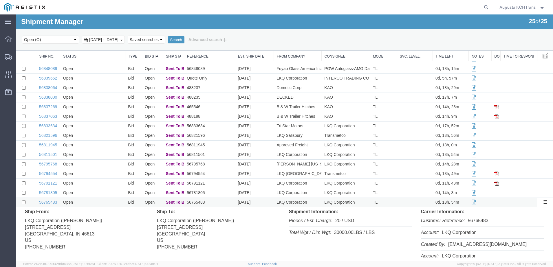
click at [94, 202] on td "Open" at bounding box center [92, 203] width 65 height 10
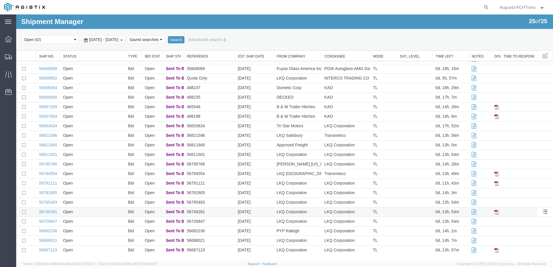
click at [97, 212] on td "Open" at bounding box center [92, 213] width 65 height 10
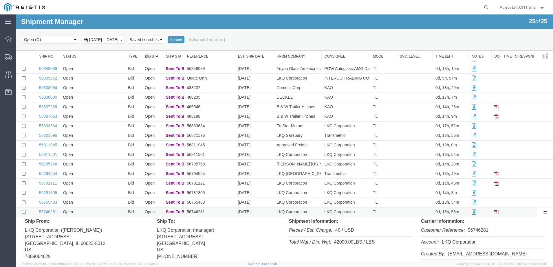
click at [97, 212] on td "Open" at bounding box center [92, 213] width 65 height 10
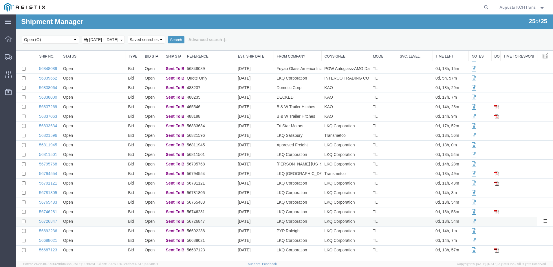
click at [100, 214] on td "Open" at bounding box center [92, 222] width 65 height 10
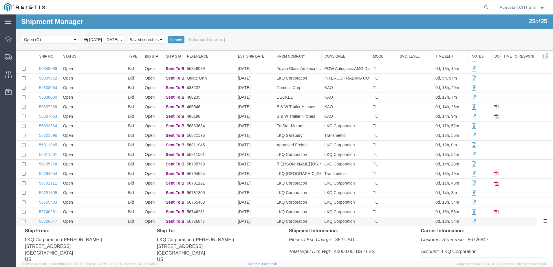
click at [100, 214] on td "Open" at bounding box center [92, 222] width 65 height 10
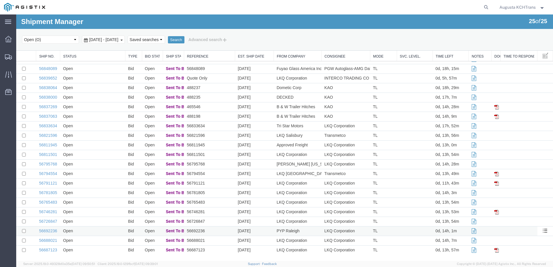
click at [100, 214] on td "Open" at bounding box center [92, 232] width 65 height 10
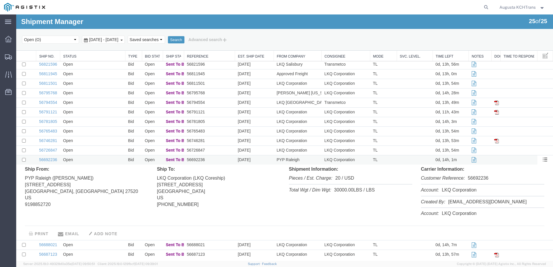
scroll to position [117, 0]
click at [98, 160] on td "Open" at bounding box center [92, 159] width 65 height 10
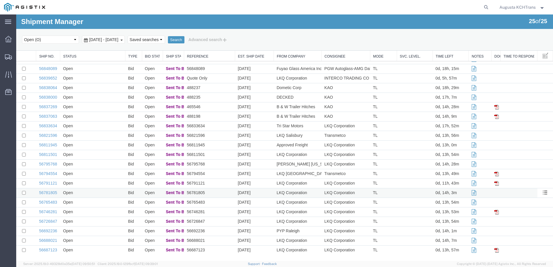
scroll to position [45, 0]
click at [105, 214] on td "Open" at bounding box center [92, 222] width 65 height 10
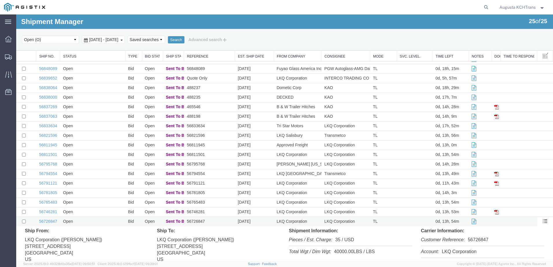
scroll to position [117, 0]
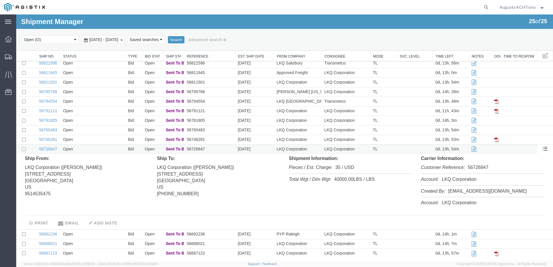
click at [98, 145] on td "Open" at bounding box center [92, 150] width 65 height 10
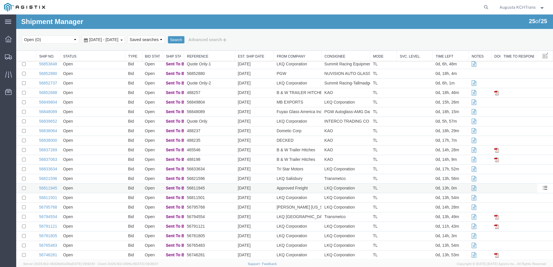
scroll to position [0, 0]
